Goal: Task Accomplishment & Management: Use online tool/utility

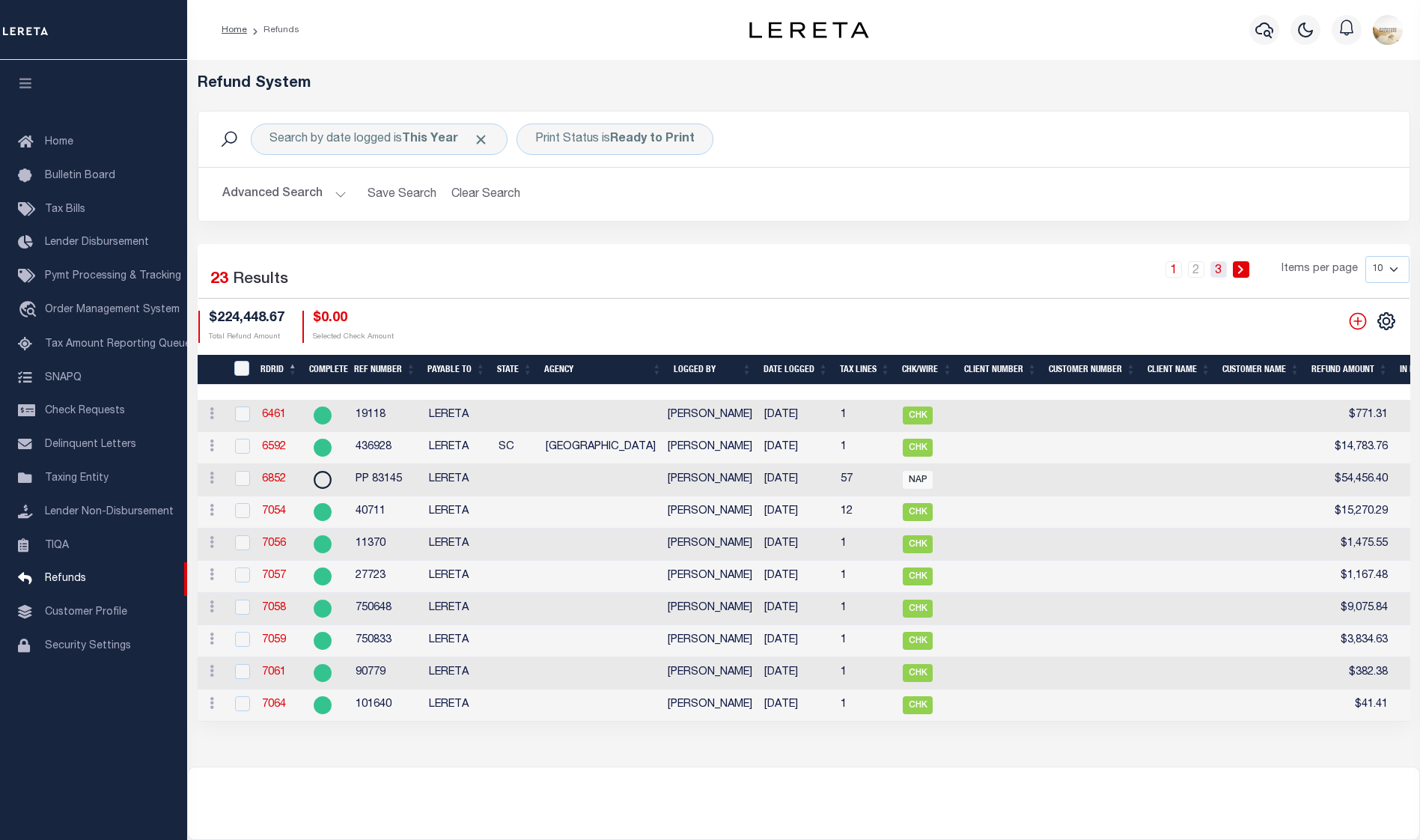
click at [1214, 266] on link "3" at bounding box center [1218, 269] width 17 height 17
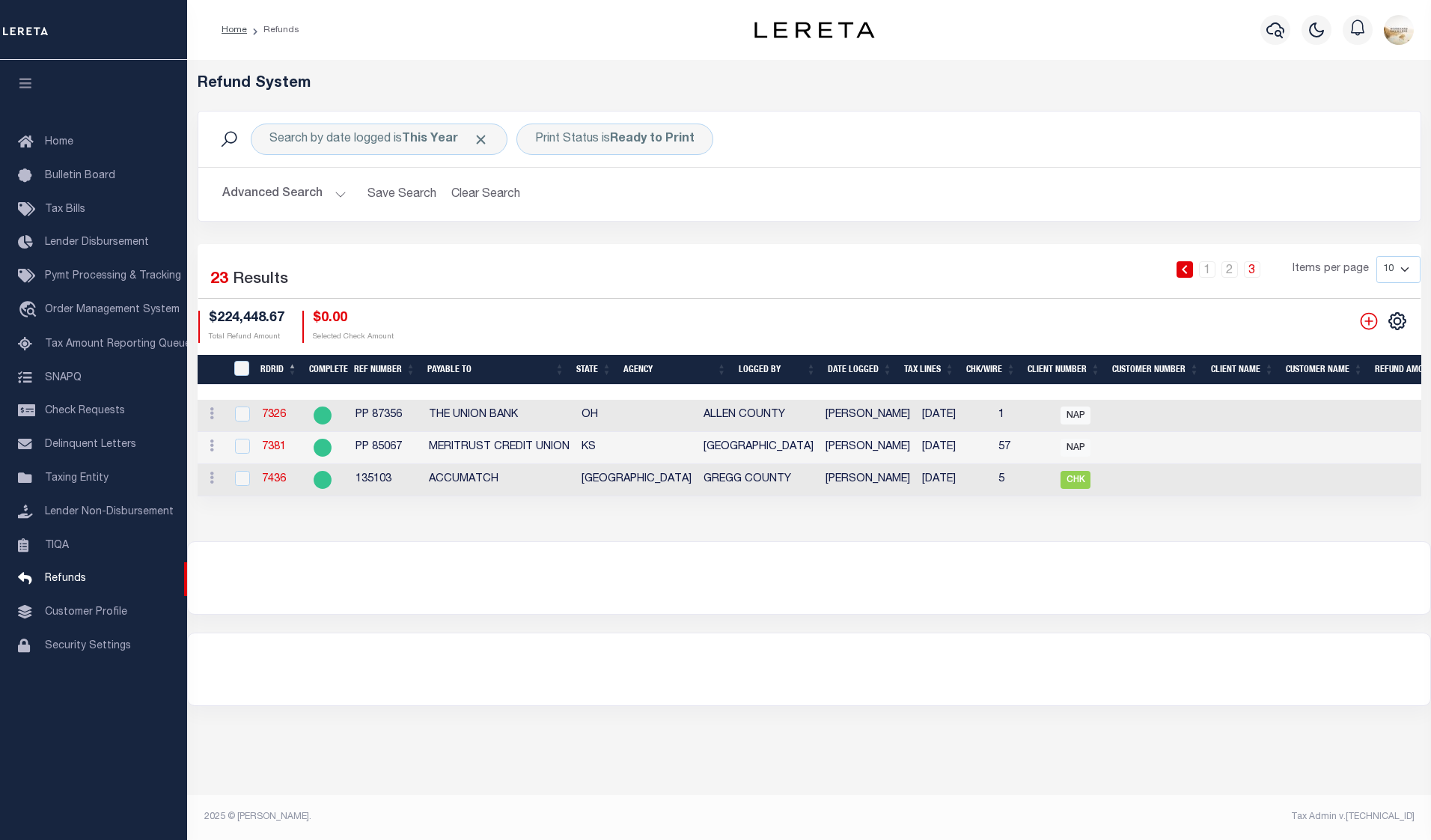
drag, startPoint x: 777, startPoint y: 506, endPoint x: 803, endPoint y: 506, distance: 26.0
click at [803, 506] on div "Refund System Search by date logged is This Year Print Status is Ready to Print…" at bounding box center [808, 300] width 1243 height 481
drag, startPoint x: 805, startPoint y: 505, endPoint x: 874, endPoint y: 511, distance: 69.3
click at [874, 511] on div "Refund System Search by date logged is This Year Print Status is Ready to Print…" at bounding box center [808, 300] width 1243 height 481
click at [247, 478] on input "checkbox" at bounding box center [242, 478] width 15 height 15
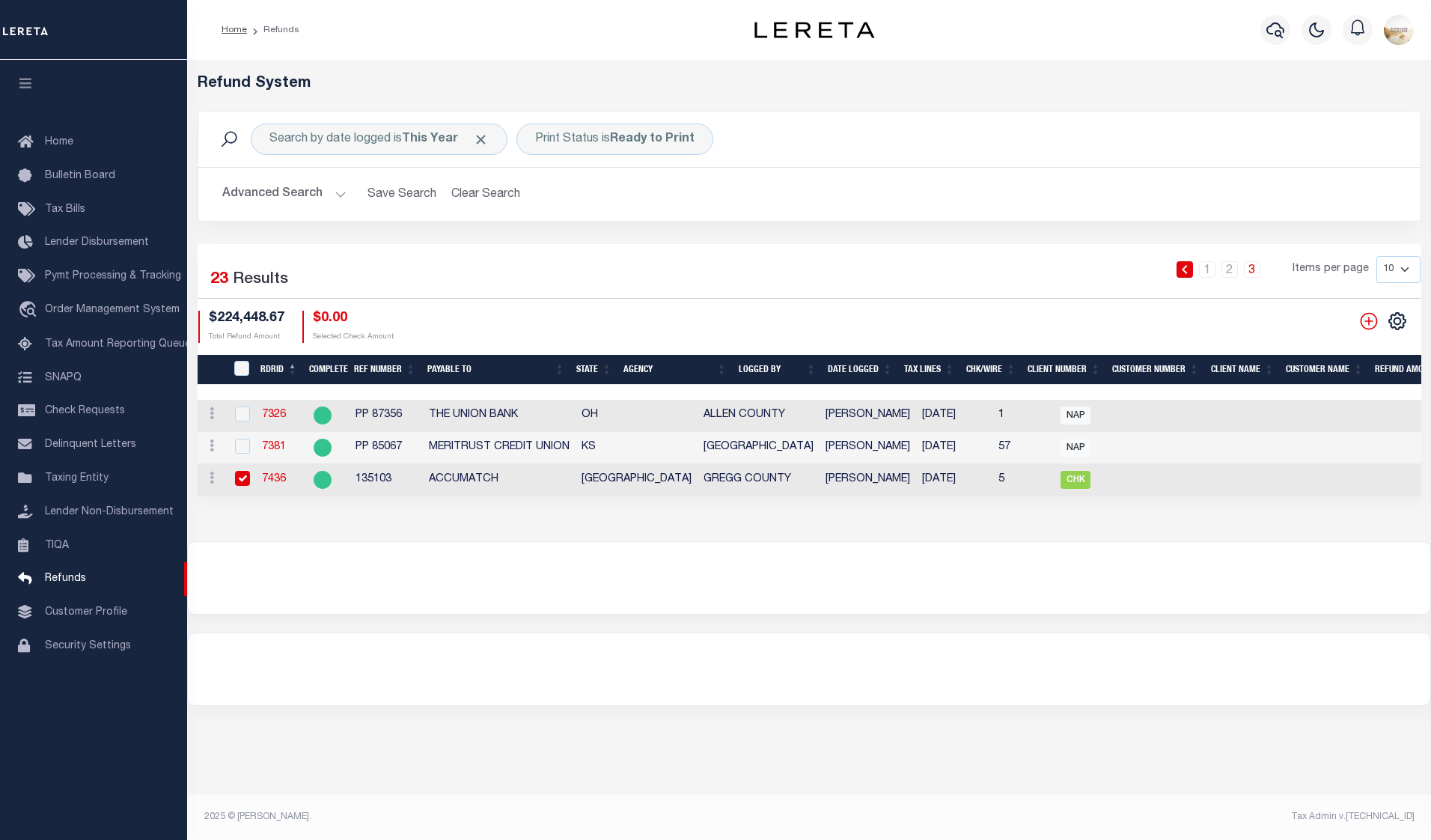
checkbox input "true"
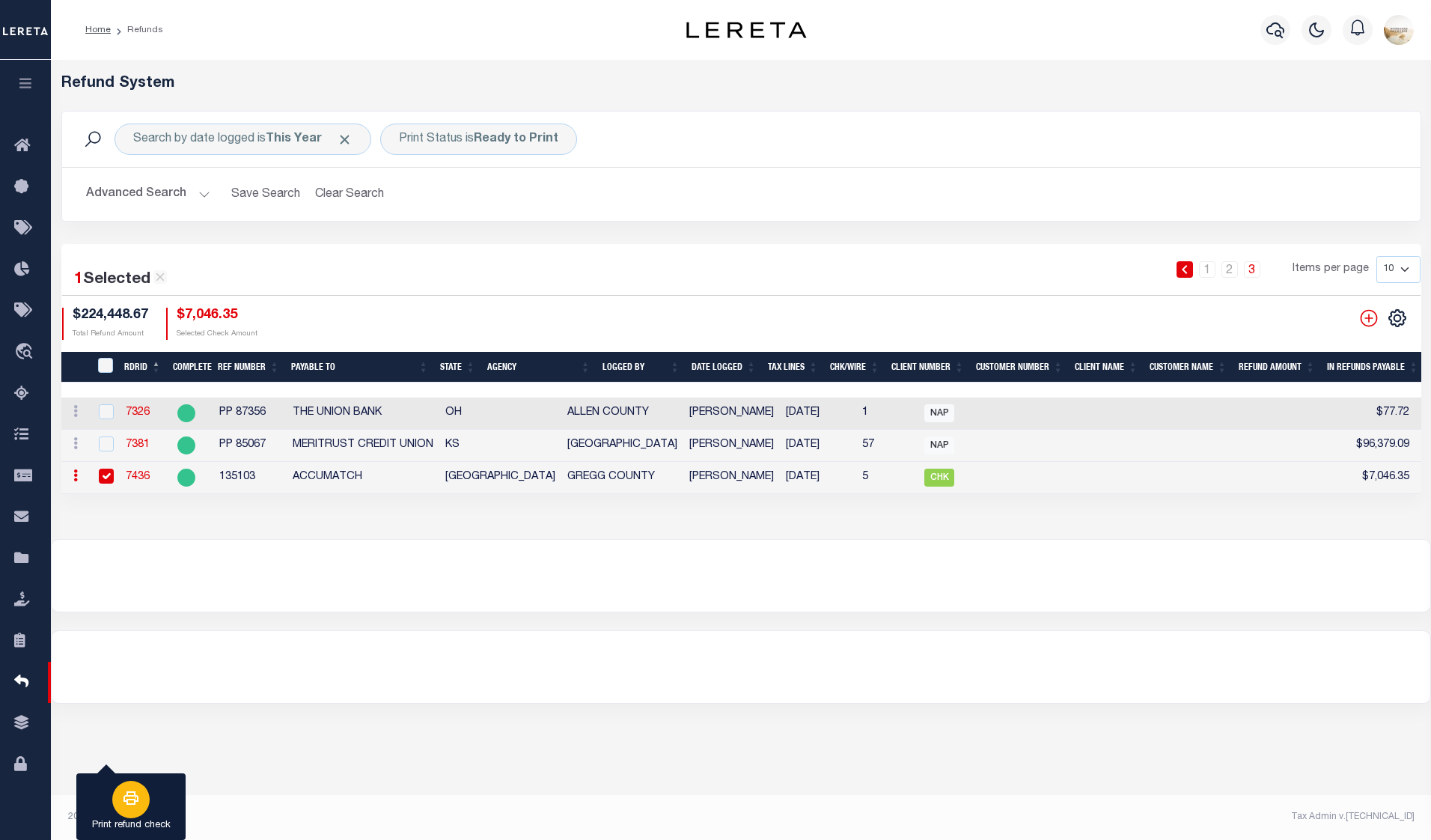
click at [132, 799] on icon "button" at bounding box center [131, 797] width 18 height 18
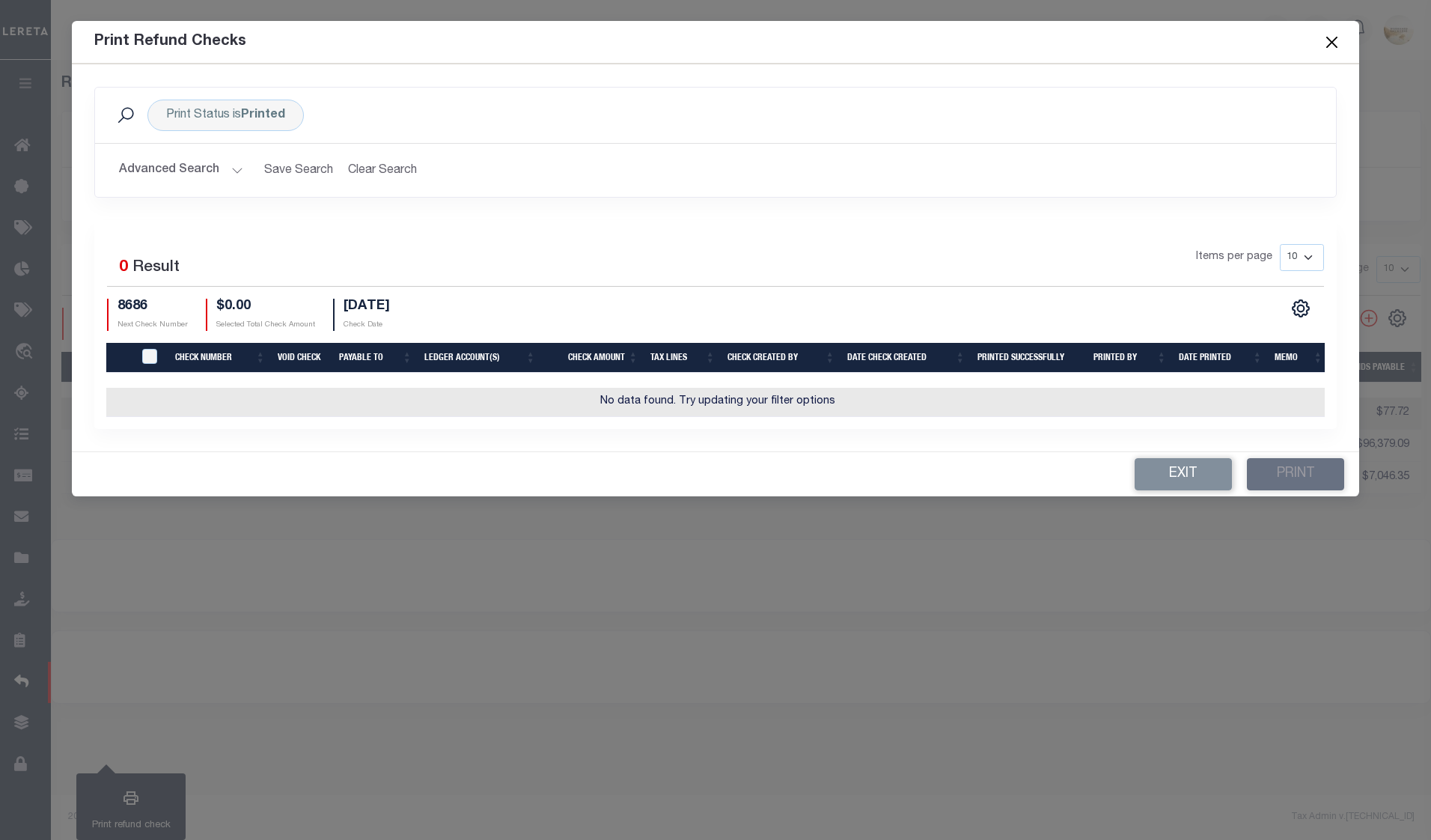
click at [209, 178] on button "Advanced Search" at bounding box center [181, 170] width 125 height 29
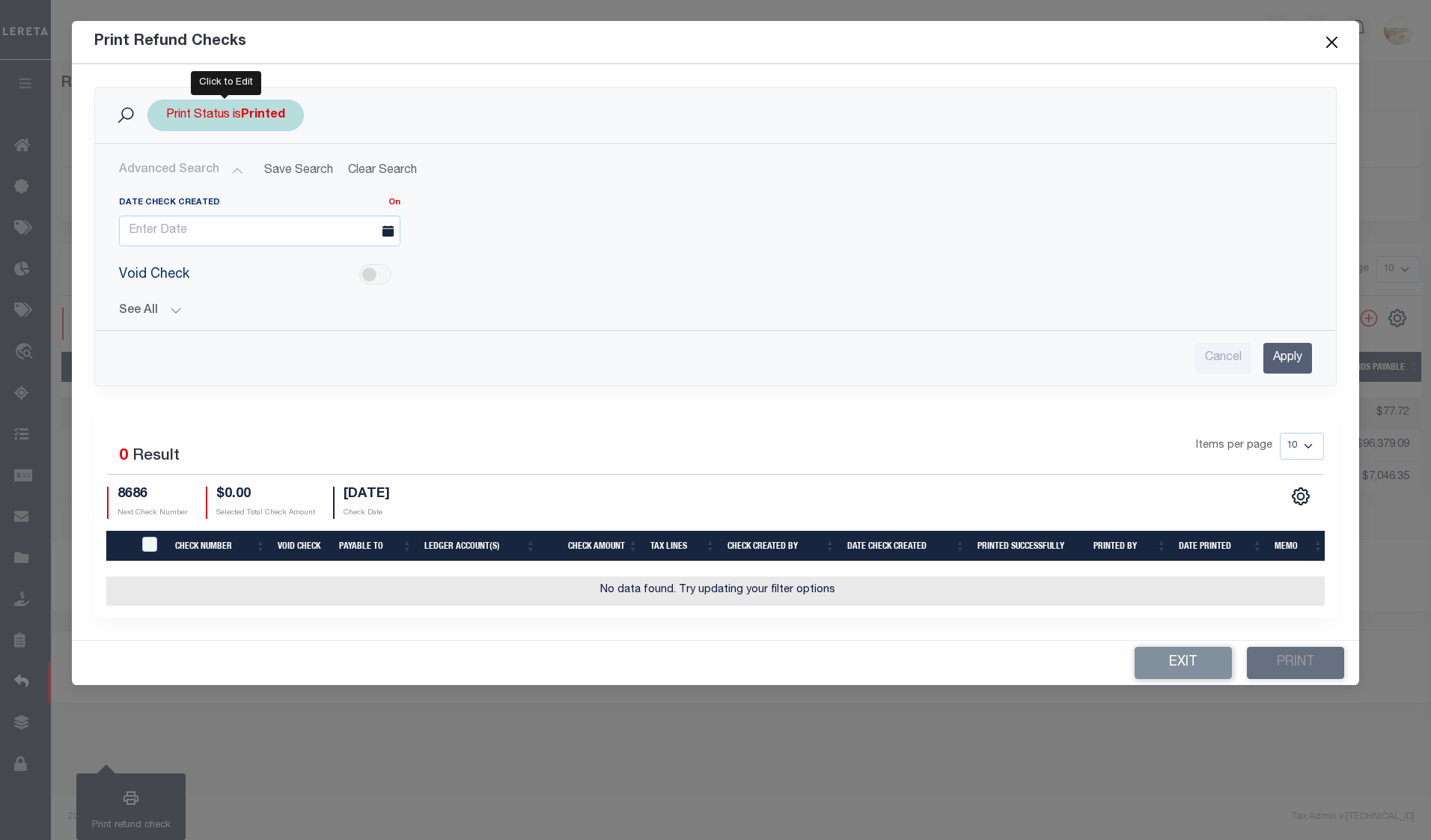
click at [243, 110] on div "Print Status is Printed" at bounding box center [225, 115] width 156 height 32
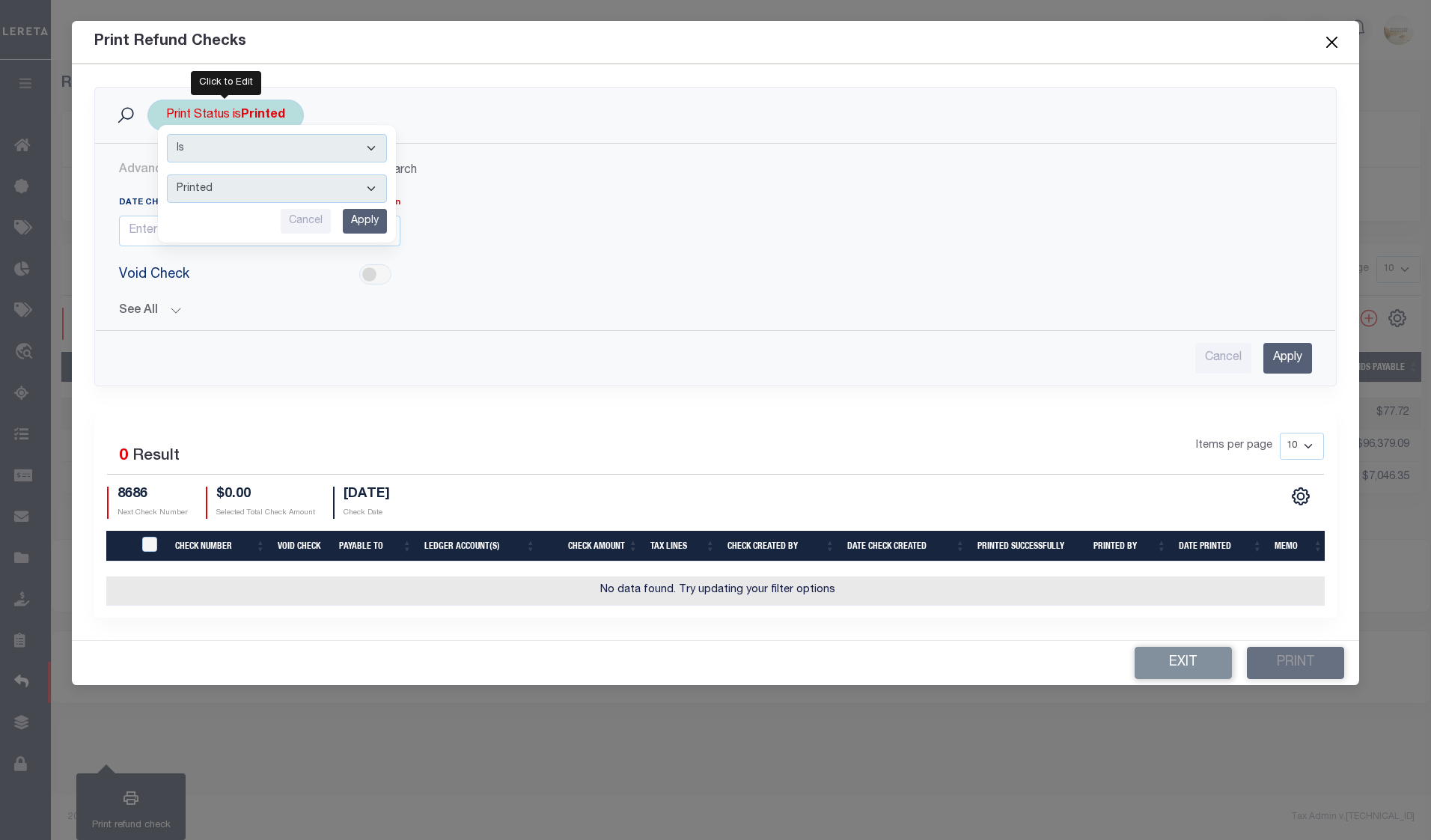
click at [251, 191] on select "Printed Not Printed" at bounding box center [277, 188] width 220 height 28
select select "false"
click at [167, 174] on select "Printed Not Printed" at bounding box center [277, 188] width 220 height 28
click at [360, 219] on input "Apply" at bounding box center [365, 221] width 44 height 24
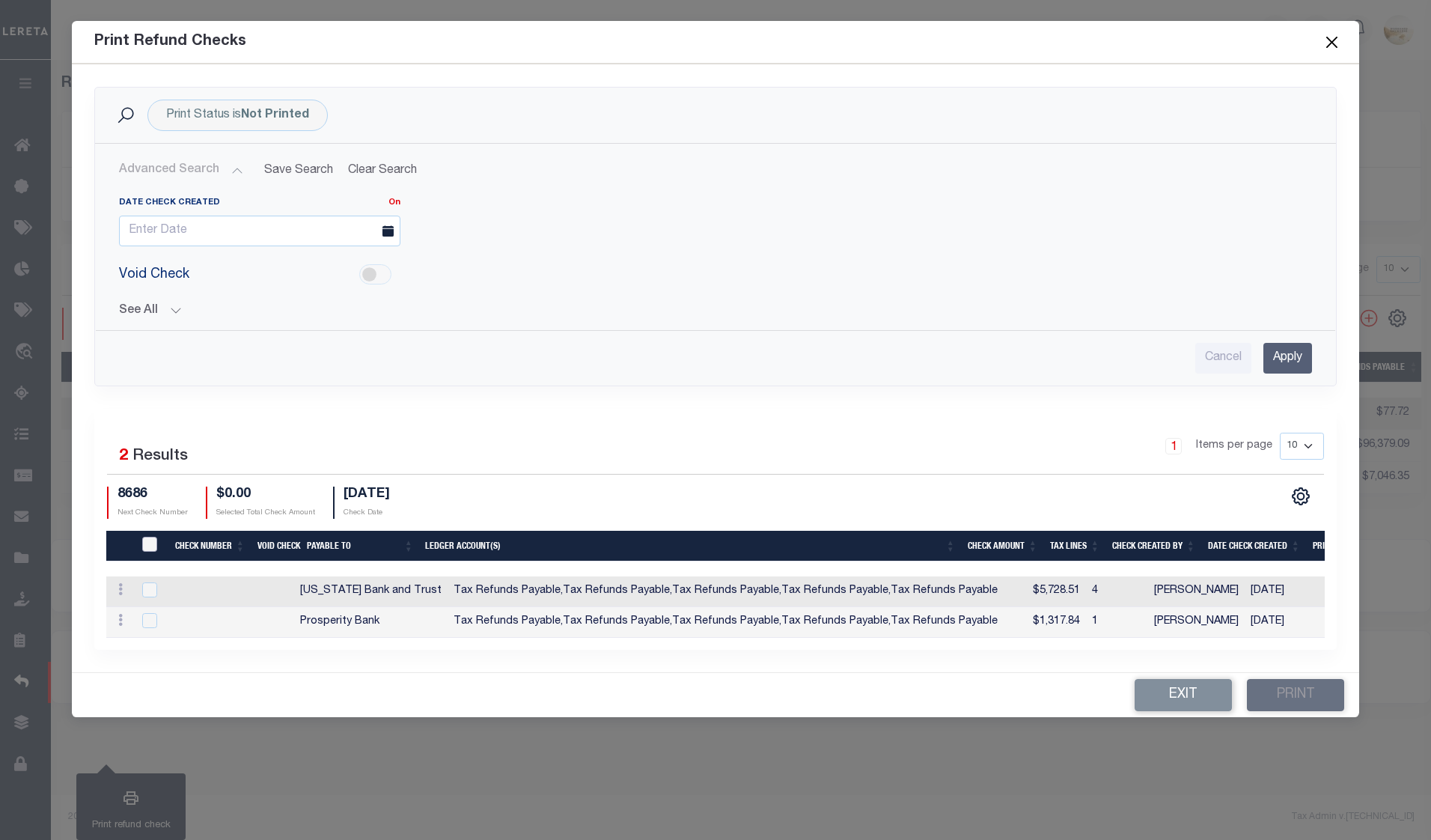
click at [156, 537] on input "TIQA Select" at bounding box center [149, 544] width 15 height 15
checkbox input "true"
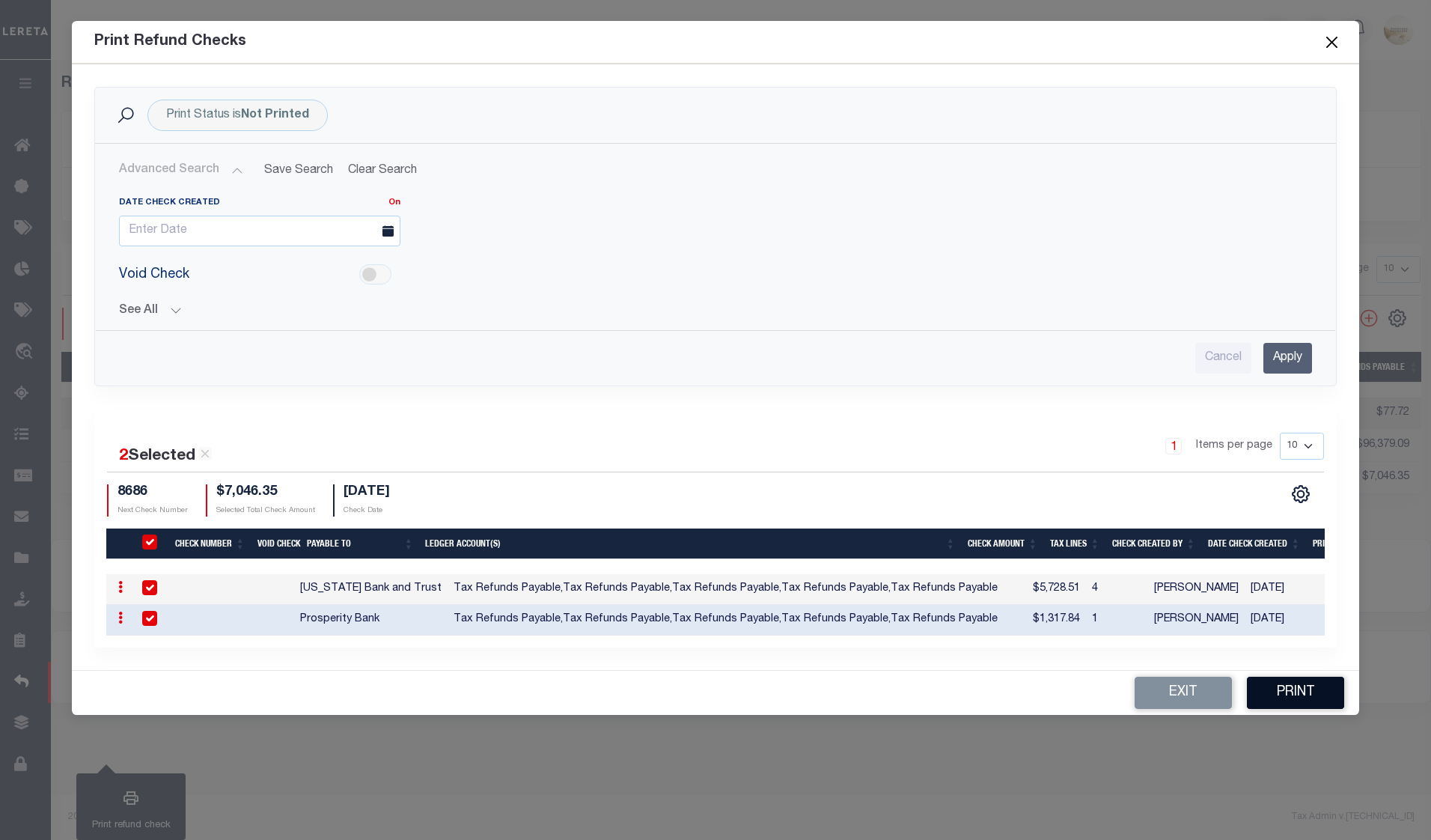
click at [1285, 692] on button "Print" at bounding box center [1295, 693] width 97 height 32
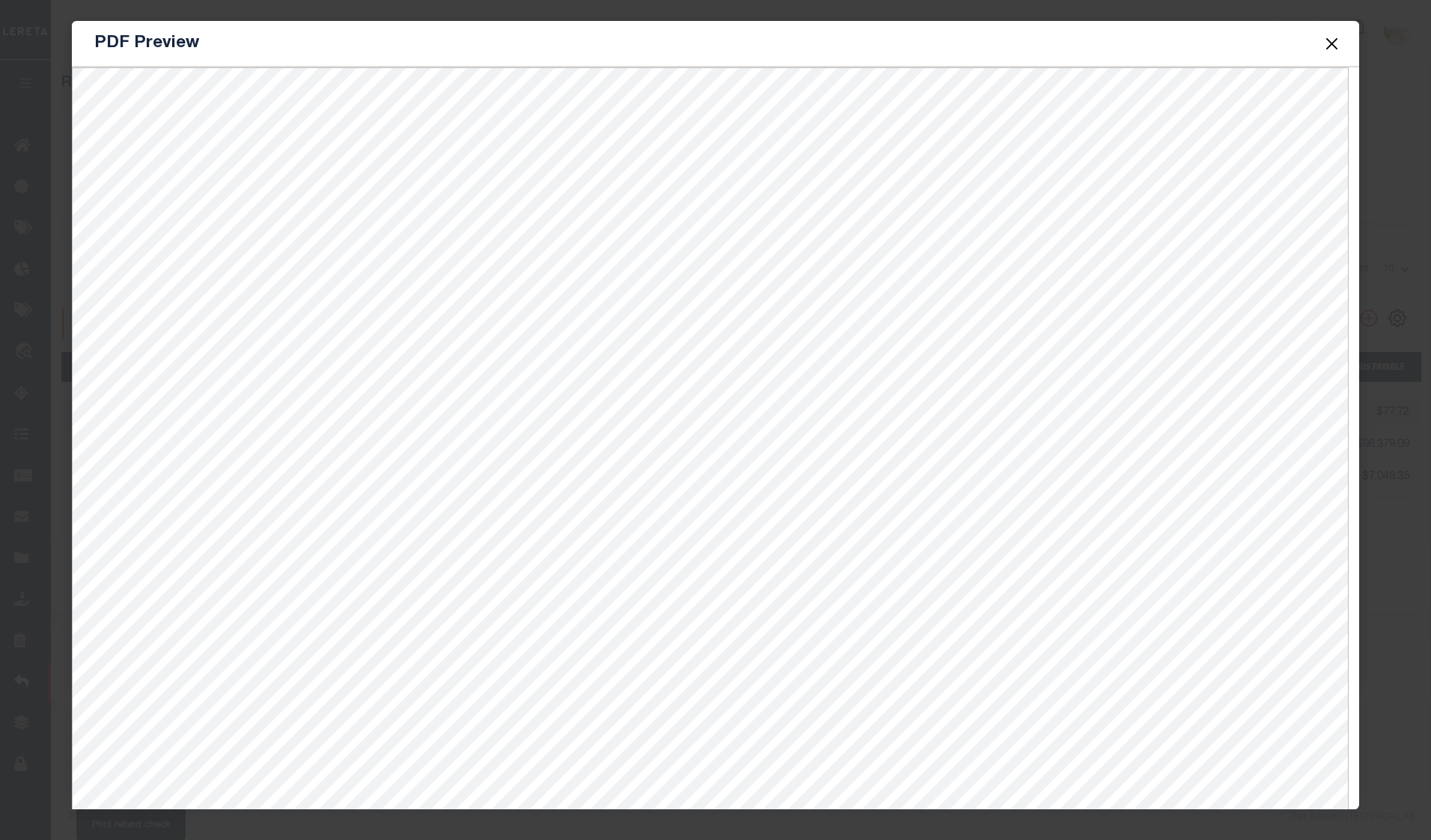
click at [1332, 46] on button "Close" at bounding box center [1331, 43] width 20 height 20
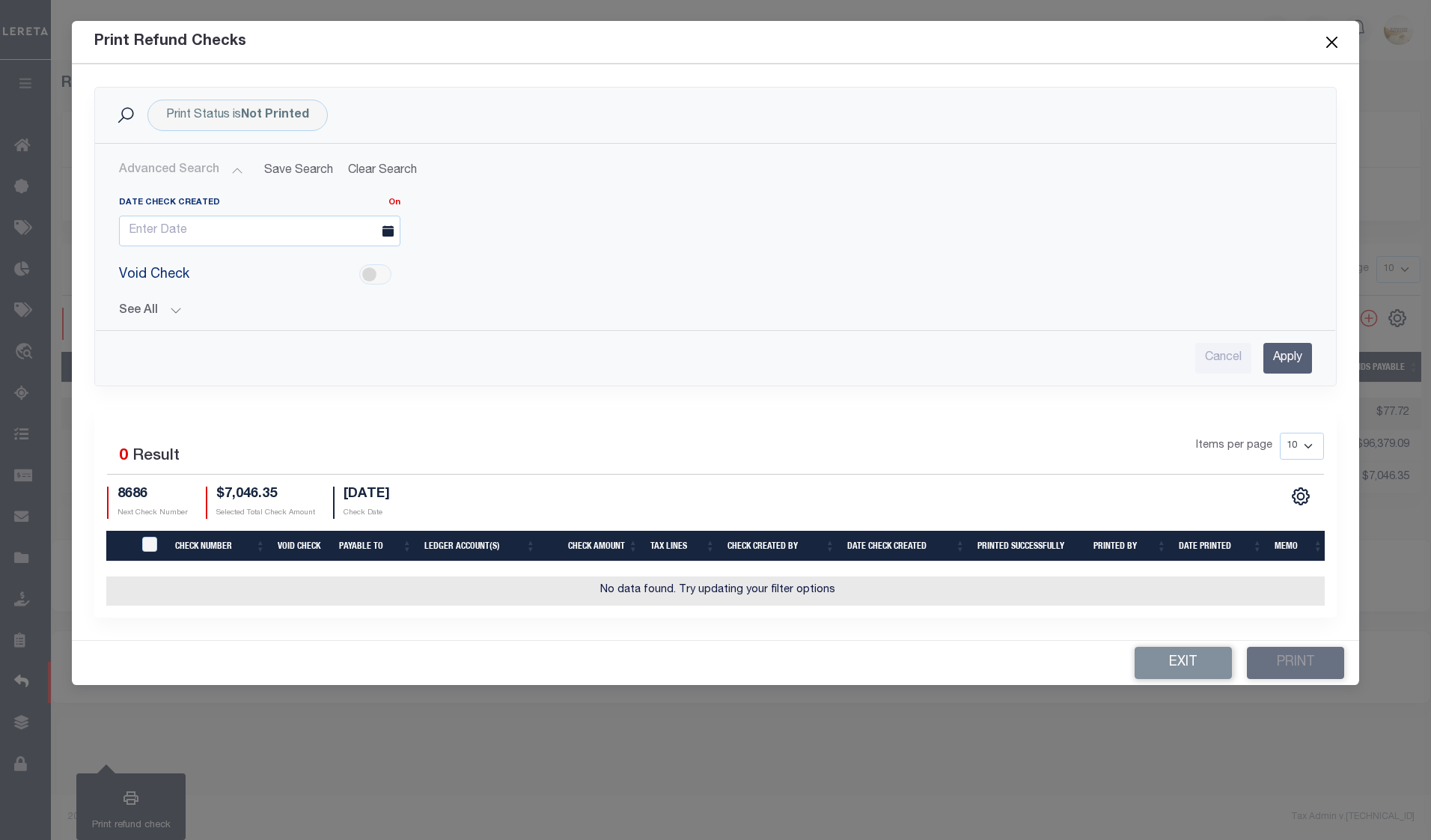
click at [186, 173] on button "Advanced Search" at bounding box center [181, 170] width 125 height 29
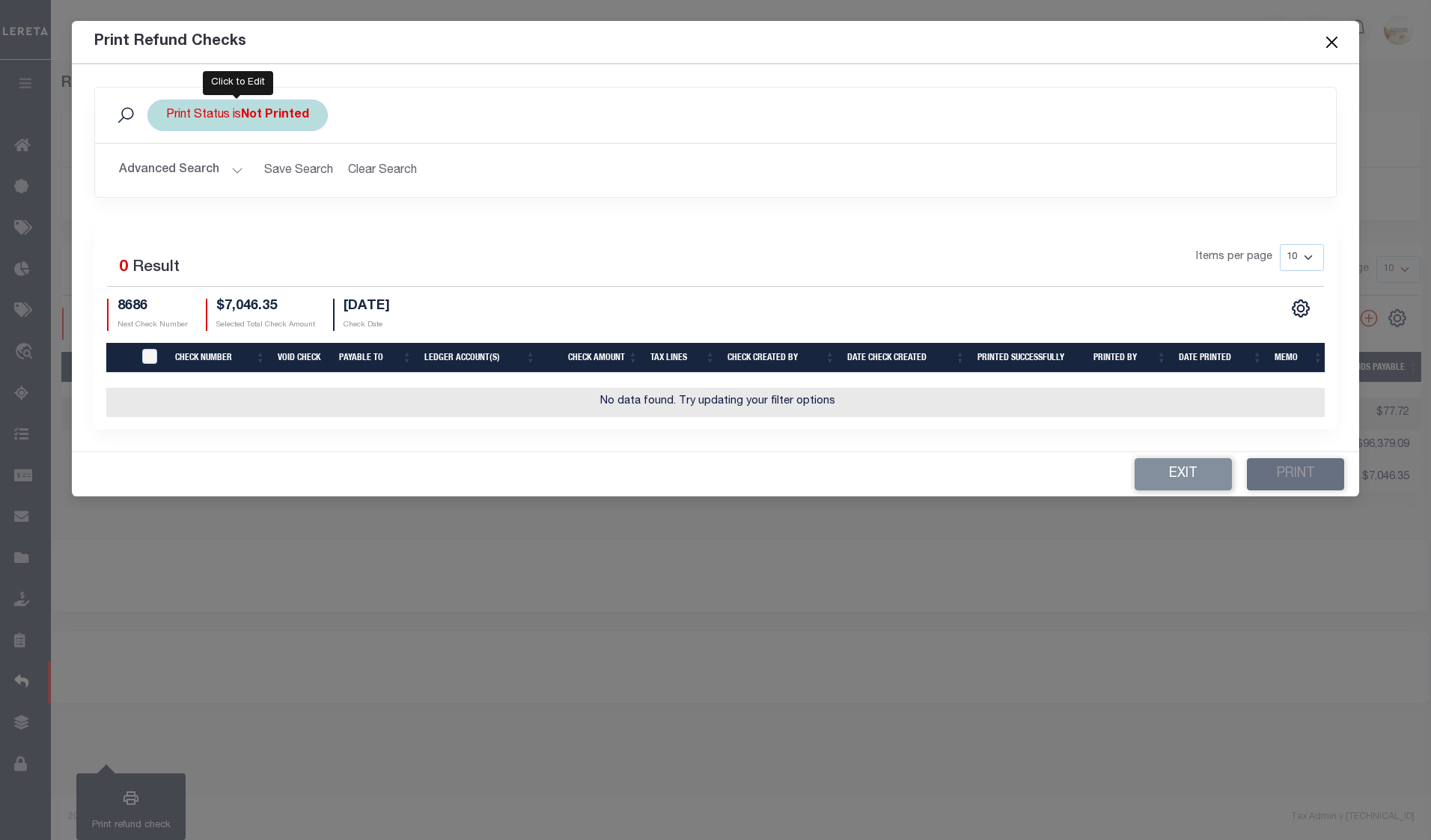
click at [246, 125] on div "Print Status is Not Printed" at bounding box center [237, 115] width 180 height 32
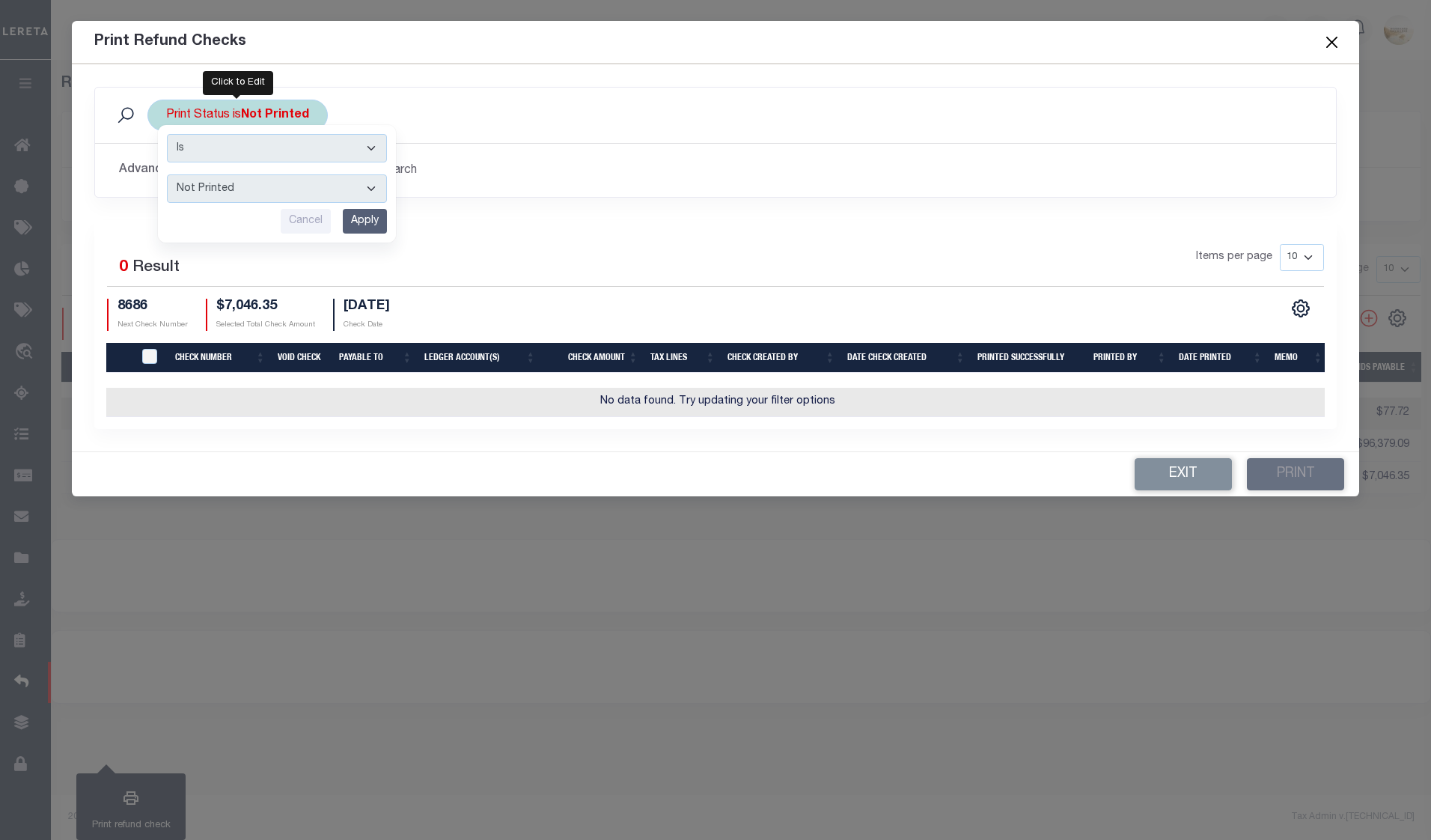
drag, startPoint x: 250, startPoint y: 184, endPoint x: 251, endPoint y: 195, distance: 11.0
click at [251, 186] on select "Printed Not Printed" at bounding box center [277, 188] width 220 height 28
select select "true"
click at [167, 174] on select "Printed Not Printed" at bounding box center [277, 188] width 220 height 28
click at [374, 219] on input "Apply" at bounding box center [365, 221] width 44 height 24
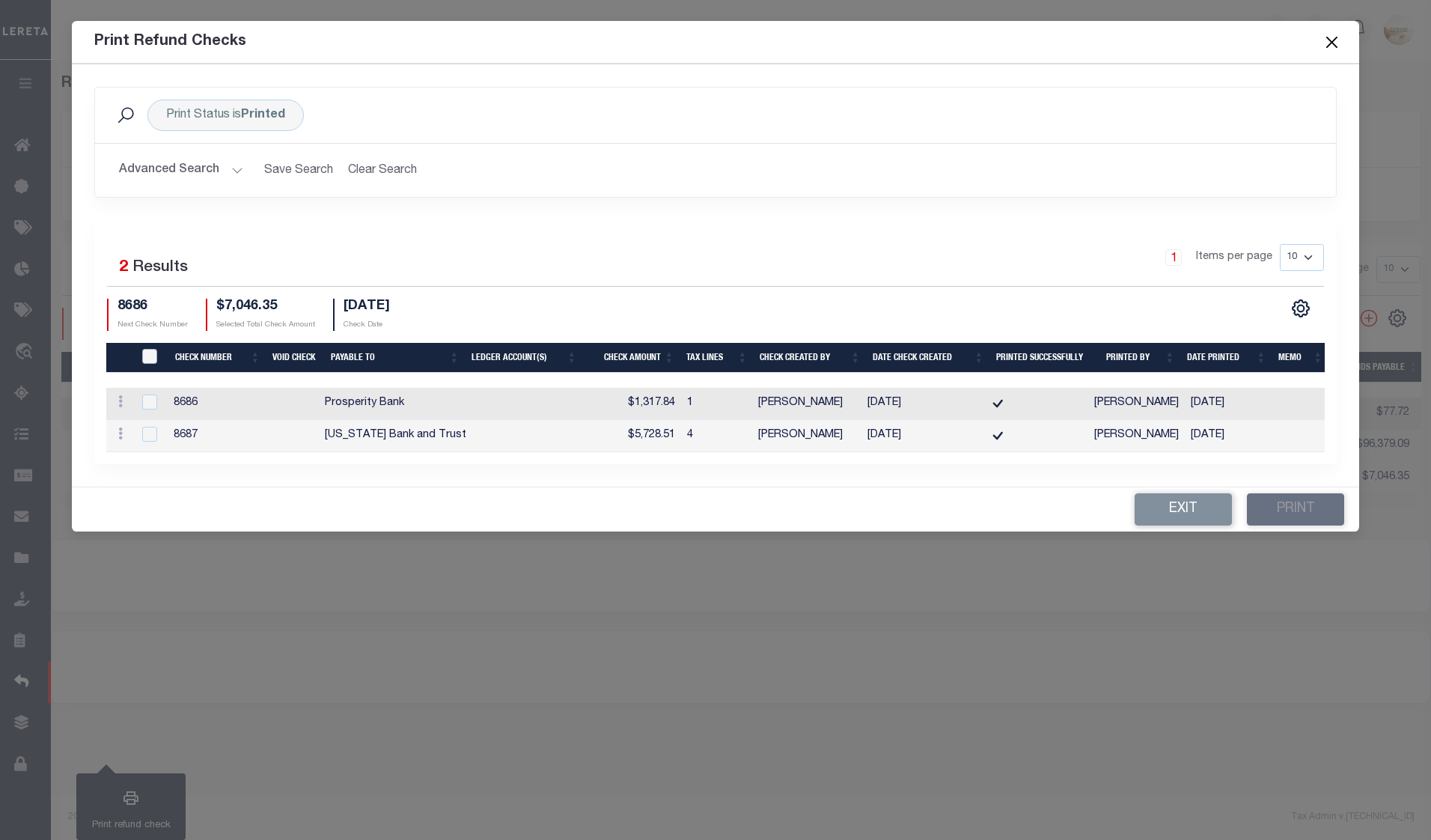
click at [150, 359] on input "TIQA Select" at bounding box center [149, 356] width 15 height 15
checkbox input "true"
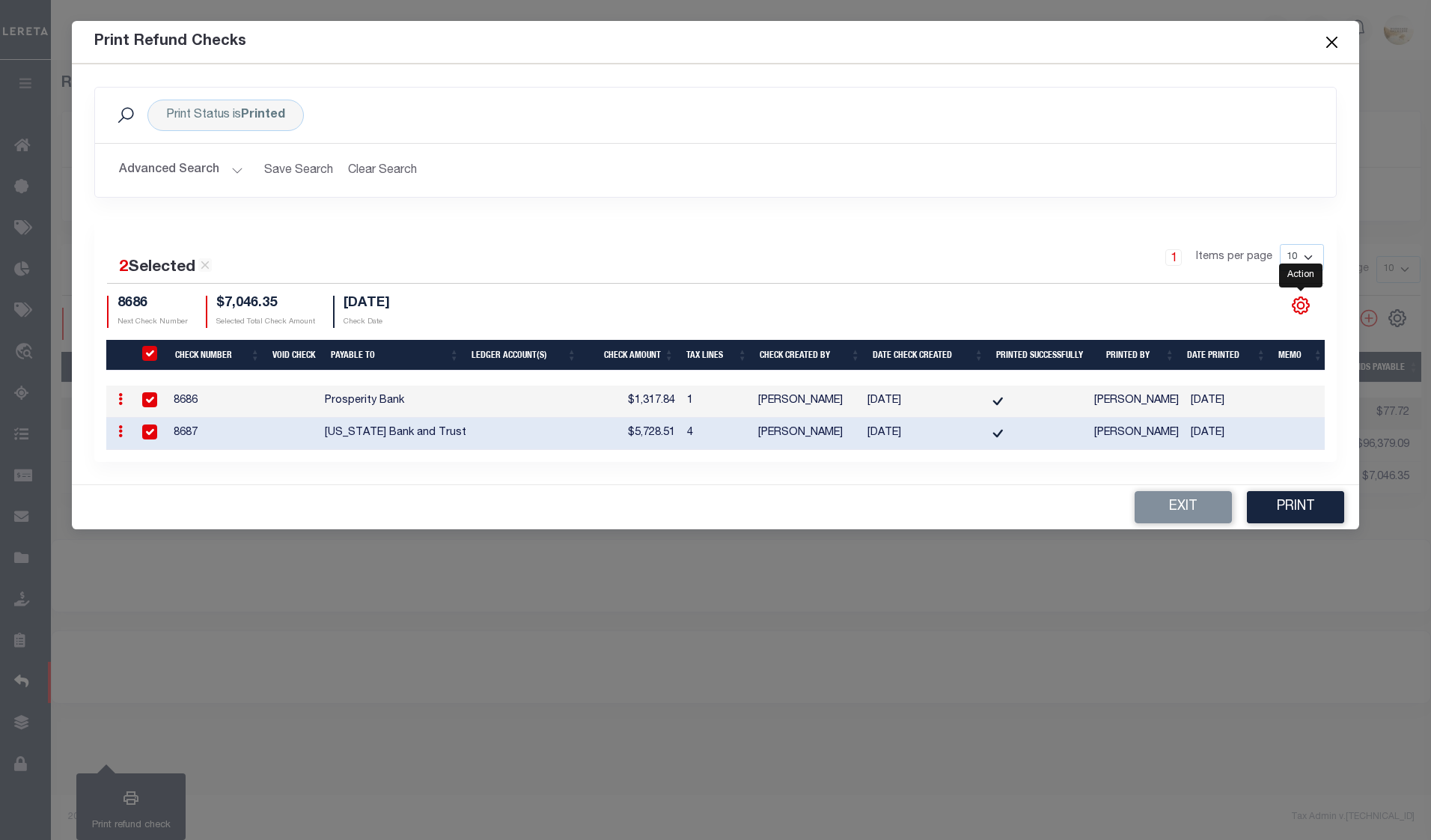
click at [1309, 303] on icon "" at bounding box center [1301, 305] width 17 height 17
click at [1245, 95] on link "CSV" at bounding box center [1239, 105] width 146 height 29
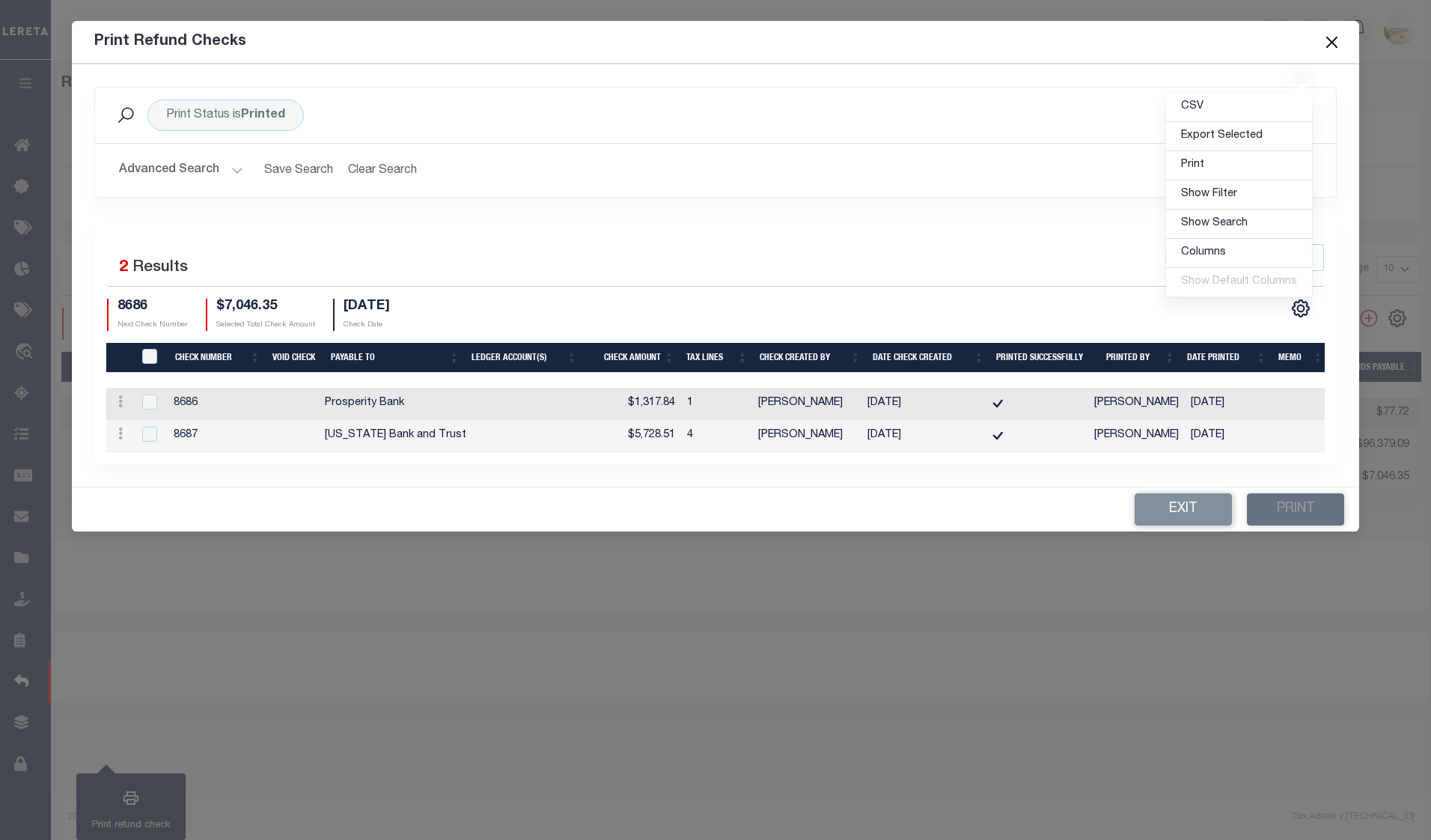
click at [310, 49] on div "Print Refund Checks" at bounding box center [716, 43] width 1288 height 43
click at [1170, 516] on button "Exit" at bounding box center [1183, 509] width 97 height 32
